Goal: Check status: Check status

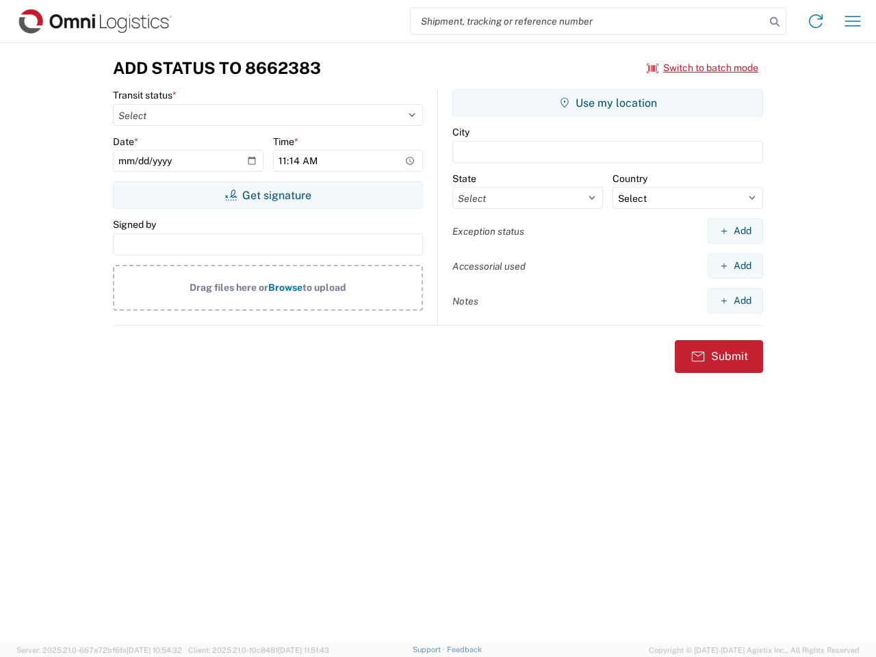
click at [588, 21] on input "search" at bounding box center [588, 21] width 355 height 26
click at [775, 22] on icon at bounding box center [774, 21] width 19 height 19
click at [816, 21] on icon at bounding box center [816, 21] width 22 height 22
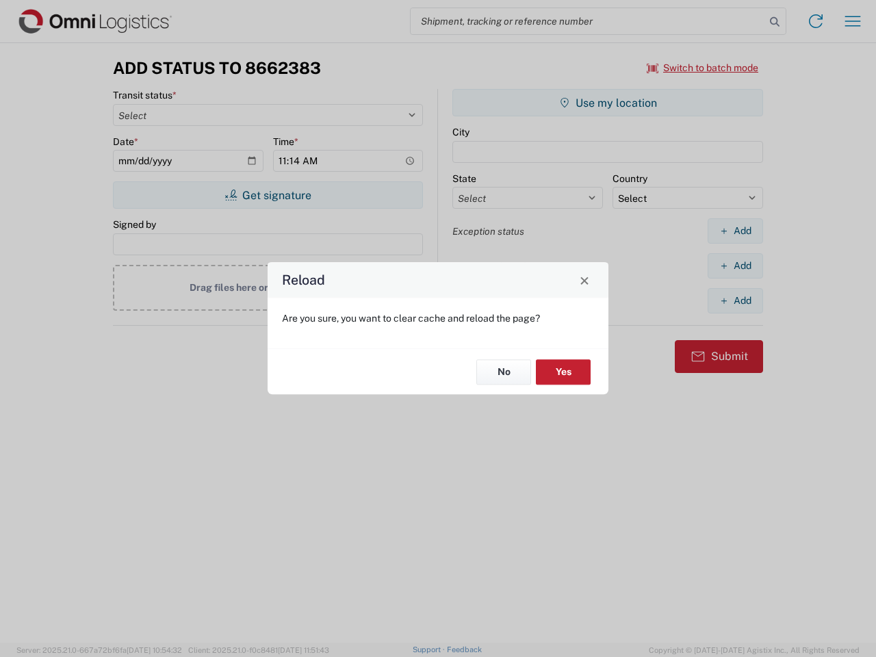
click at [853, 21] on div "Reload Are you sure, you want to clear cache and reload the page? No Yes" at bounding box center [438, 328] width 876 height 657
click at [703, 68] on div "Reload Are you sure, you want to clear cache and reload the page? No Yes" at bounding box center [438, 328] width 876 height 657
click at [268, 195] on div "Reload Are you sure, you want to clear cache and reload the page? No Yes" at bounding box center [438, 328] width 876 height 657
click at [608, 103] on div "Reload Are you sure, you want to clear cache and reload the page? No Yes" at bounding box center [438, 328] width 876 height 657
click at [735, 231] on div "Reload Are you sure, you want to clear cache and reload the page? No Yes" at bounding box center [438, 328] width 876 height 657
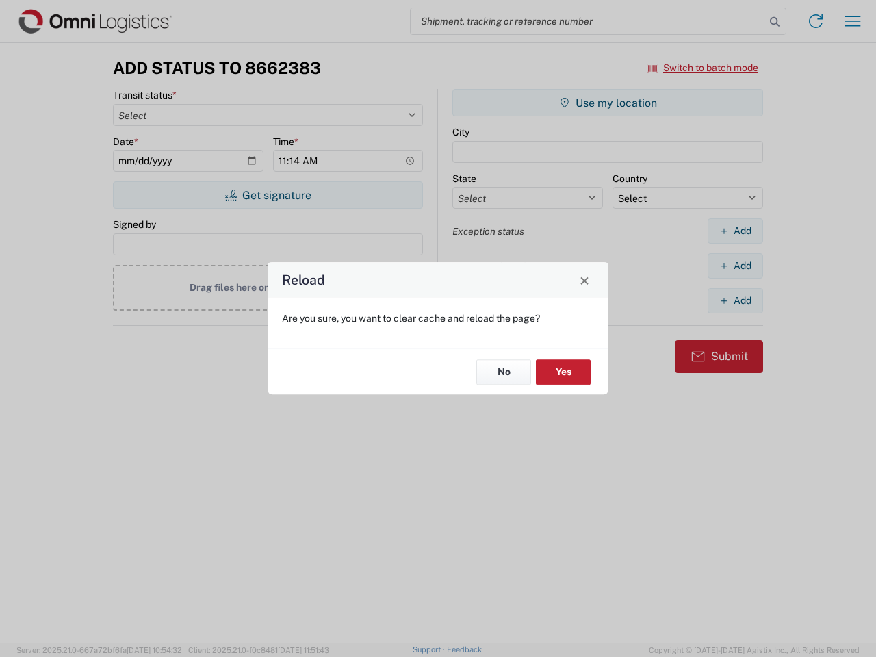
click at [735, 266] on div "Reload Are you sure, you want to clear cache and reload the page? No Yes" at bounding box center [438, 328] width 876 height 657
click at [735, 300] on div "Reload Are you sure, you want to clear cache and reload the page? No Yes" at bounding box center [438, 328] width 876 height 657
